Goal: Task Accomplishment & Management: Manage account settings

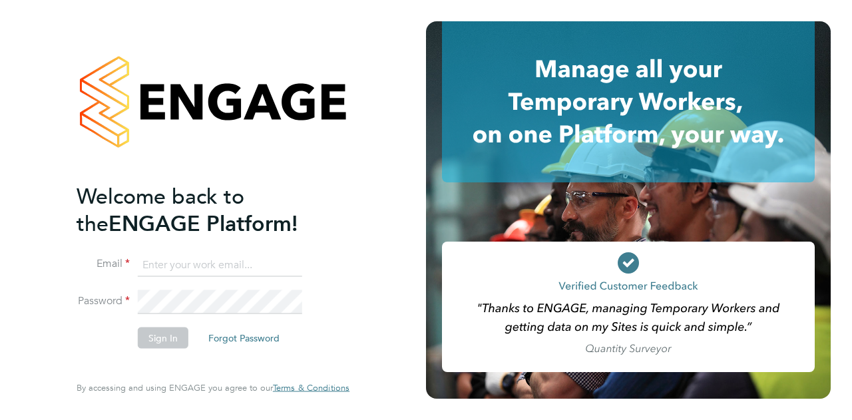
click at [172, 262] on input at bounding box center [220, 265] width 164 height 24
type input "[EMAIL_ADDRESS][DOMAIN_NAME]"
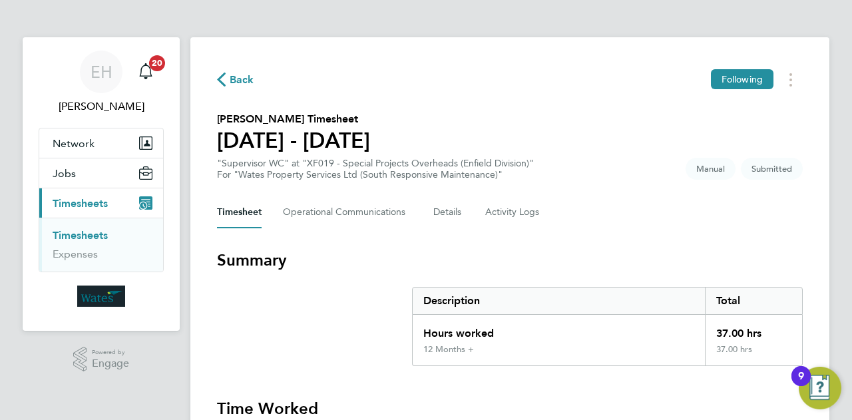
click at [113, 202] on button "Current page: Timesheets" at bounding box center [101, 202] width 124 height 29
click at [61, 197] on span "Timesheets" at bounding box center [80, 203] width 55 height 13
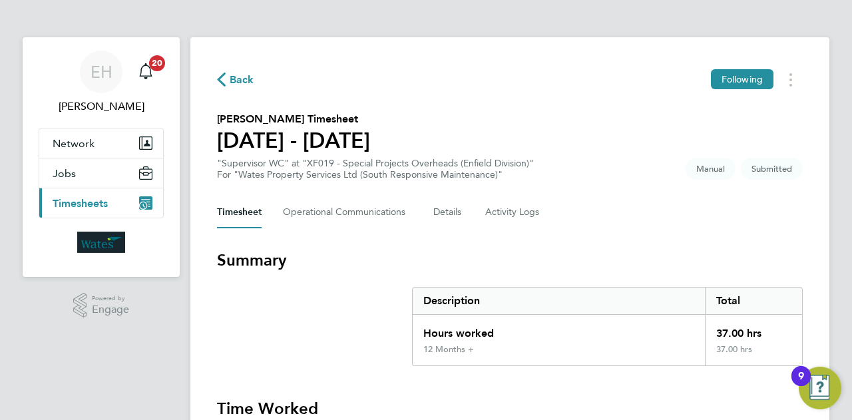
click at [154, 199] on button "Current page: Timesheets" at bounding box center [101, 202] width 124 height 29
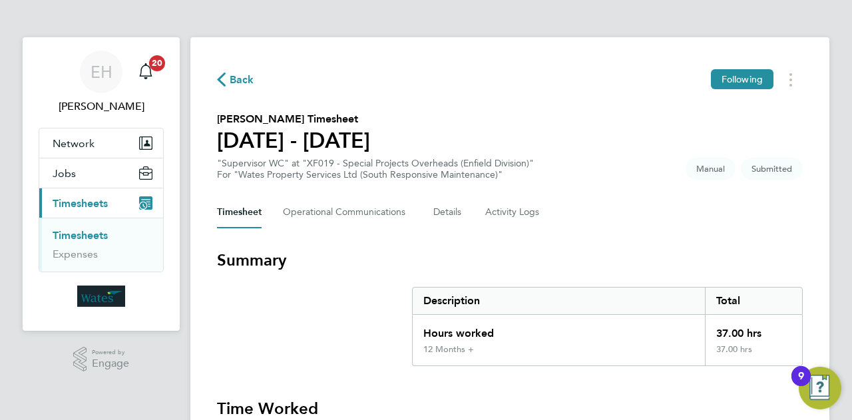
click at [146, 201] on icon "Main navigation" at bounding box center [145, 202] width 13 height 13
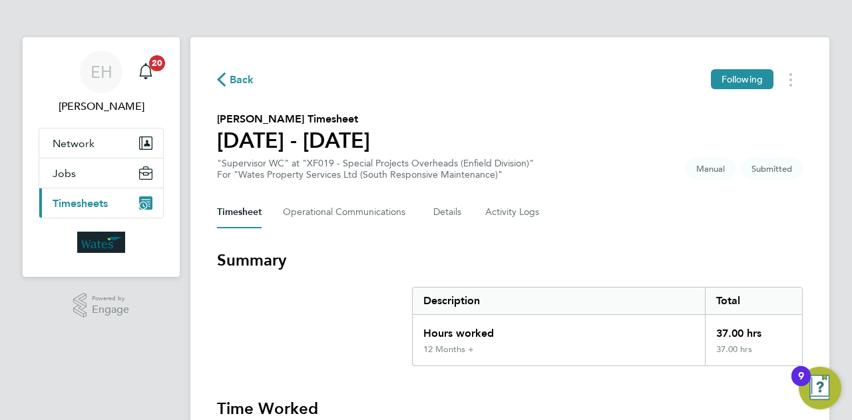
click at [104, 203] on span "Timesheets" at bounding box center [80, 203] width 55 height 13
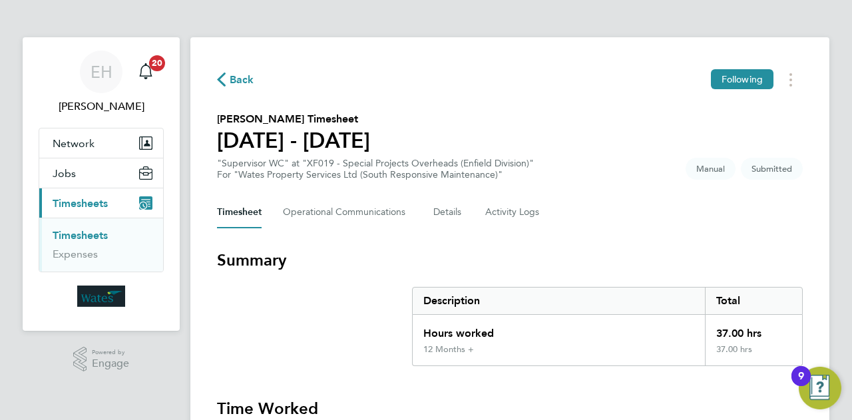
click at [94, 243] on li "Timesheets" at bounding box center [103, 238] width 100 height 19
click at [85, 252] on link "Expenses" at bounding box center [75, 254] width 45 height 13
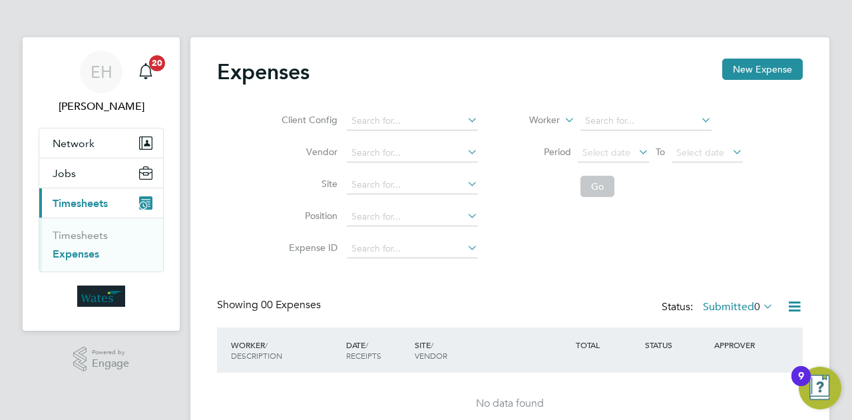
click at [93, 224] on ul "Timesheets Expenses" at bounding box center [101, 245] width 124 height 54
click at [92, 234] on link "Timesheets" at bounding box center [80, 235] width 55 height 13
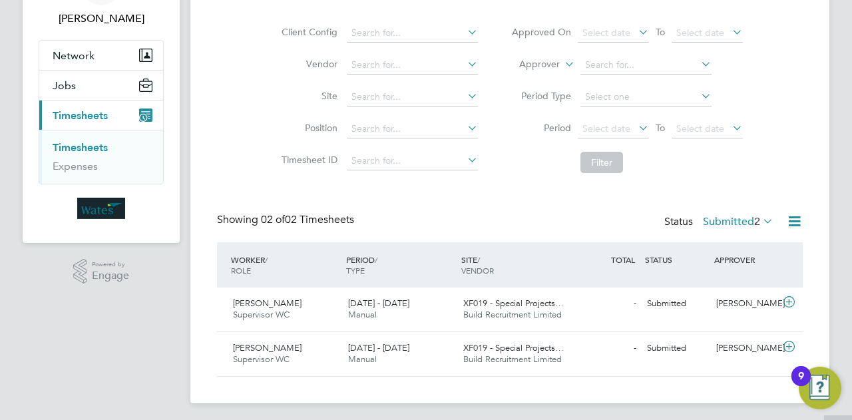
scroll to position [91, 0]
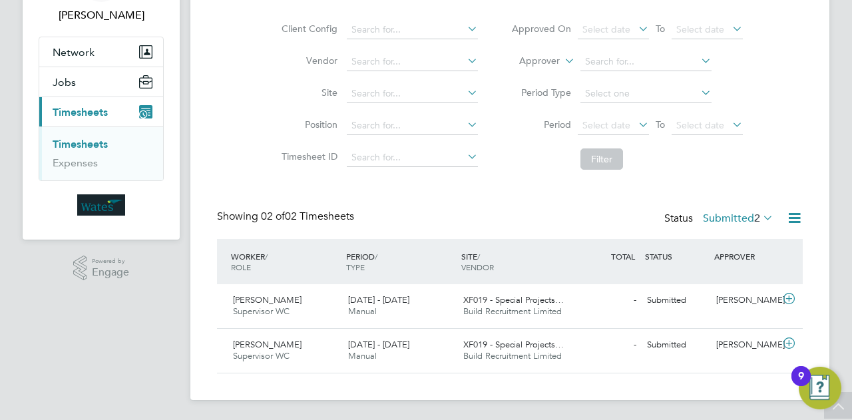
click at [792, 219] on icon at bounding box center [794, 218] width 17 height 17
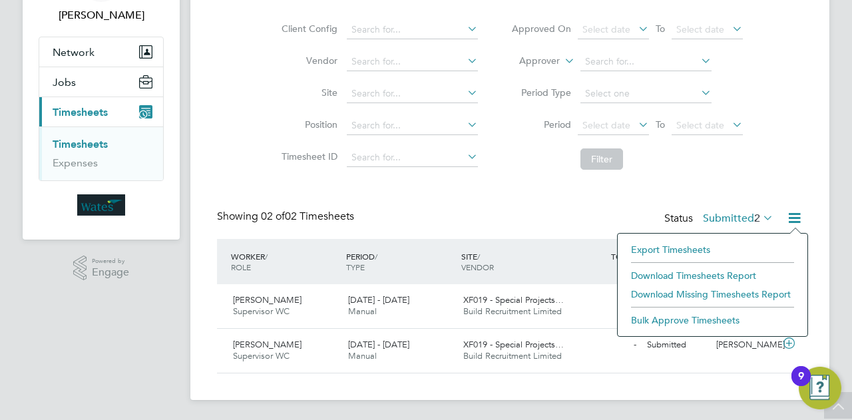
click at [93, 112] on span "Timesheets" at bounding box center [80, 112] width 55 height 13
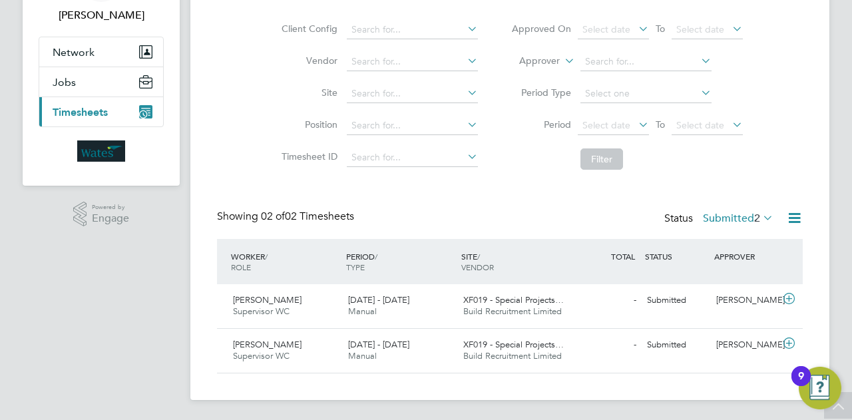
click at [138, 112] on button "Current page: Timesheets" at bounding box center [101, 111] width 124 height 29
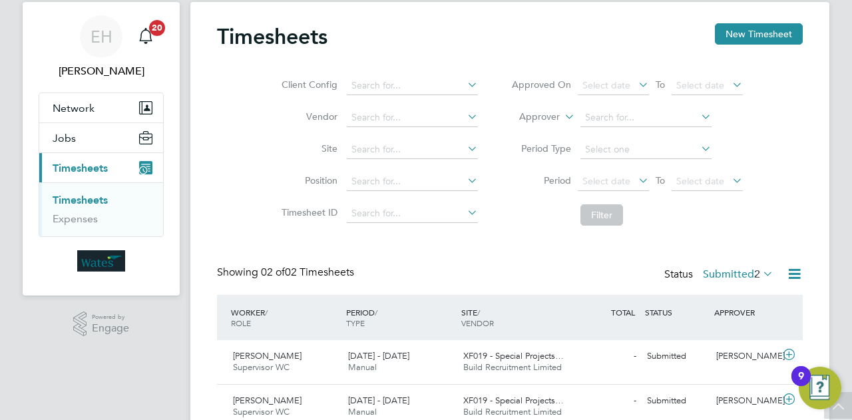
scroll to position [0, 0]
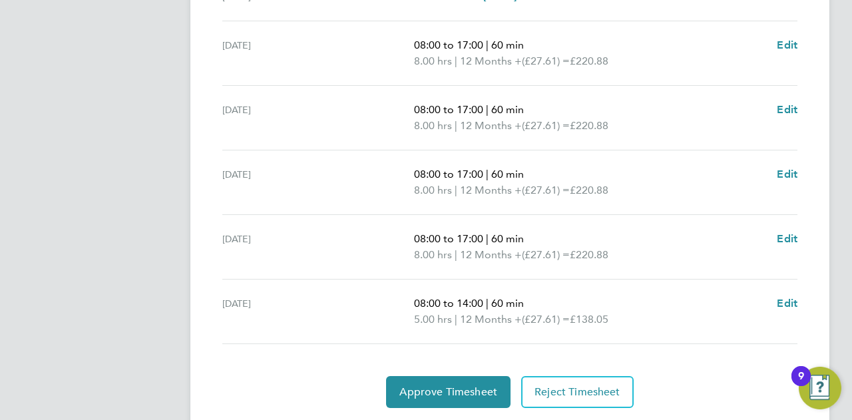
scroll to position [532, 0]
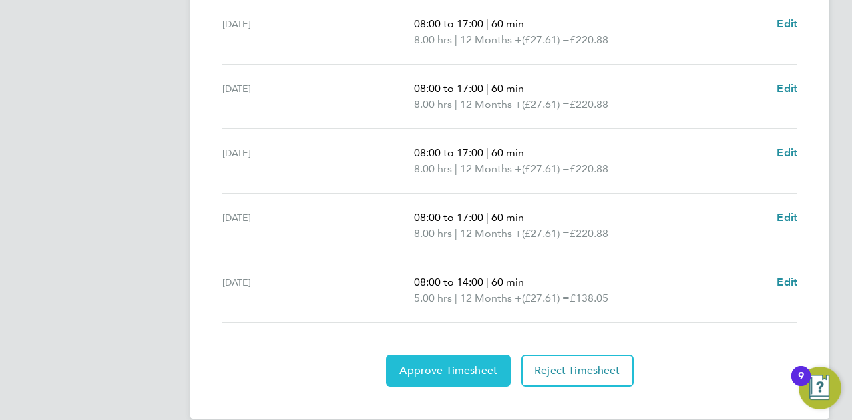
click at [469, 365] on span "Approve Timesheet" at bounding box center [448, 370] width 98 height 13
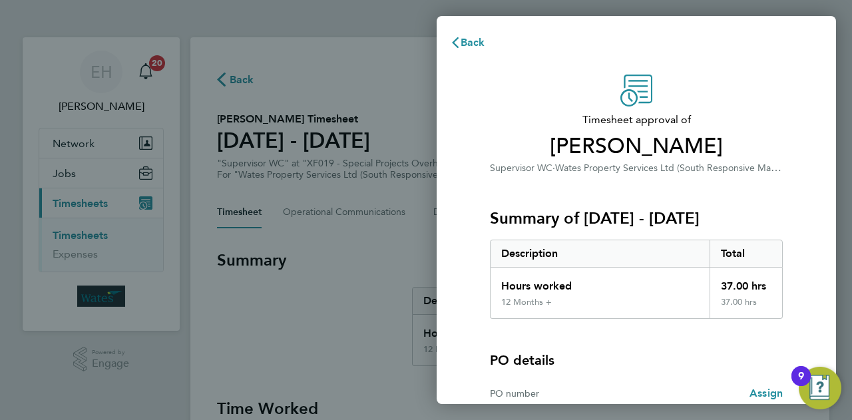
scroll to position [124, 0]
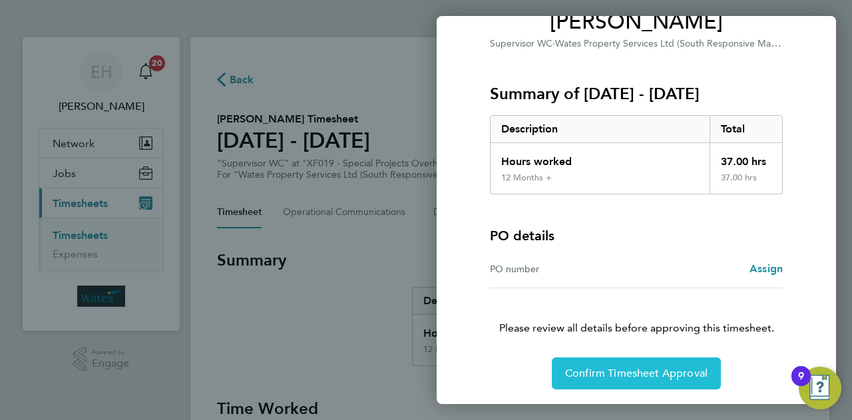
click at [691, 367] on span "Confirm Timesheet Approval" at bounding box center [636, 373] width 142 height 13
